Goal: Task Accomplishment & Management: Manage account settings

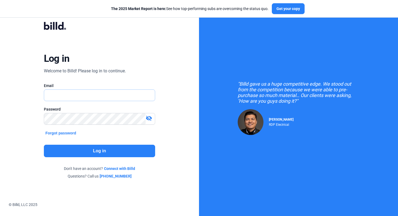
type input "[EMAIL_ADDRESS][DOMAIN_NAME]"
click at [137, 150] on button "Log in" at bounding box center [100, 151] width 112 height 12
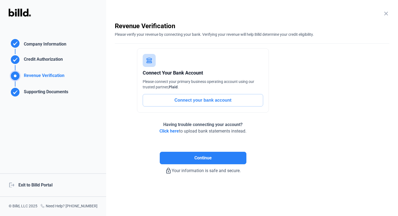
click at [51, 188] on div "logout Exit to Billd Portal" at bounding box center [53, 184] width 106 height 23
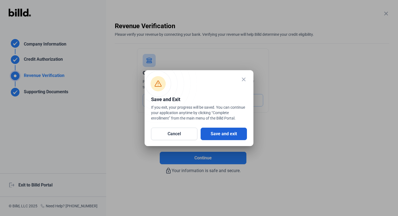
click at [222, 129] on button "Save and exit" at bounding box center [224, 134] width 46 height 12
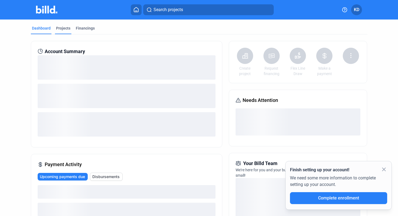
click at [67, 29] on div "Projects" at bounding box center [63, 27] width 14 height 5
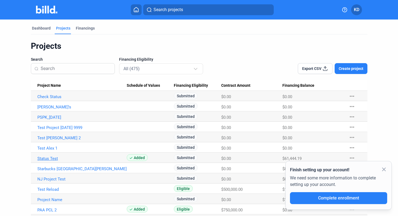
click at [47, 158] on link "Status Test" at bounding box center [81, 158] width 89 height 5
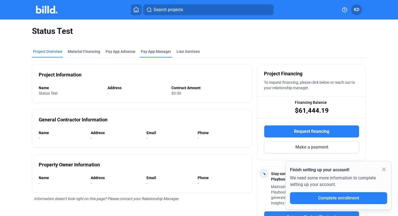
click at [153, 50] on span "Pay App Manager" at bounding box center [156, 51] width 30 height 5
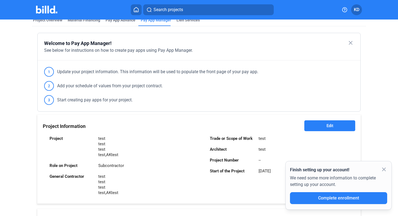
scroll to position [35, 0]
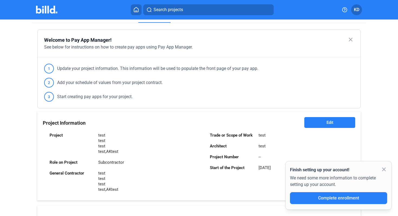
click at [386, 168] on mat-icon "close" at bounding box center [384, 169] width 7 height 7
